Goal: Navigation & Orientation: Go to known website

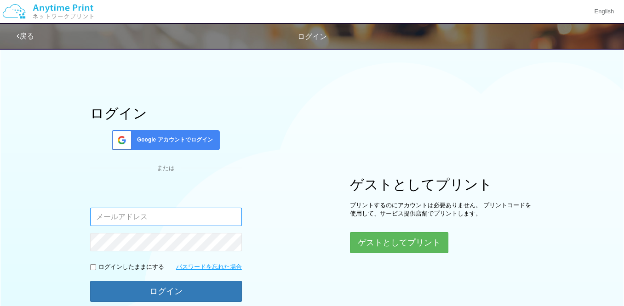
type input "[EMAIL_ADDRESS][DOMAIN_NAME]"
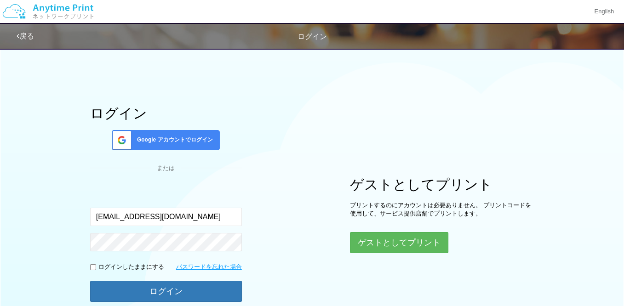
drag, startPoint x: 554, startPoint y: 198, endPoint x: 539, endPoint y: 185, distance: 19.2
click at [554, 198] on div "ログイン Google アカウントでログイン または 入力されたメールアドレスまたはパスワードが正しくありません。 [EMAIL_ADDRESS][DOMAI…" at bounding box center [312, 183] width 552 height 281
click at [69, 12] on img at bounding box center [48, 11] width 98 height 32
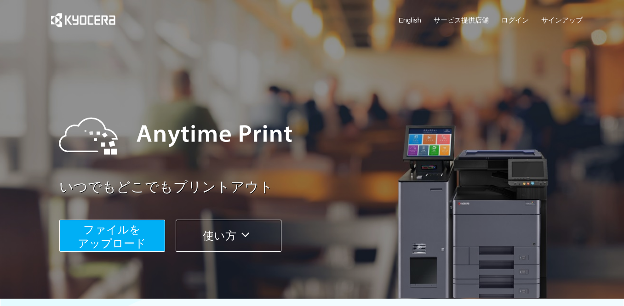
click at [125, 54] on div "いつでもどこでもプリントアウト ファイルを ​​アップロード 使い方" at bounding box center [312, 173] width 552 height 257
